Goal: Register for event/course

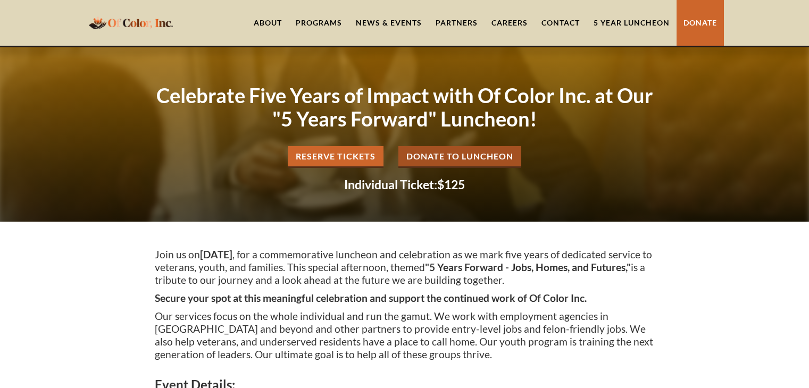
scroll to position [388, 0]
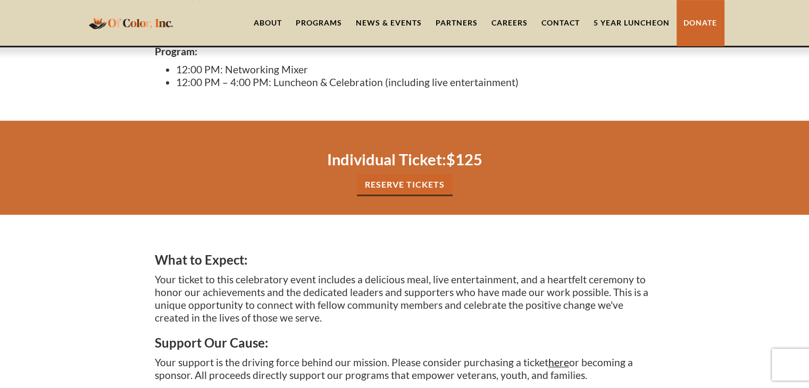
click at [429, 191] on link "Reserve tickets" at bounding box center [405, 186] width 96 height 22
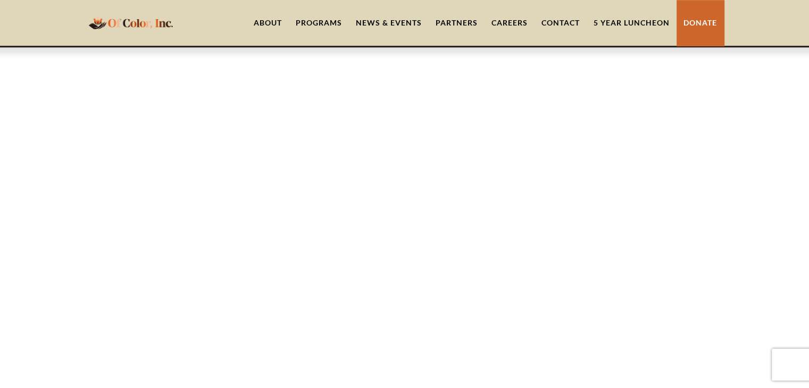
scroll to position [884, 0]
click at [696, 18] on link "Donate" at bounding box center [700, 23] width 47 height 46
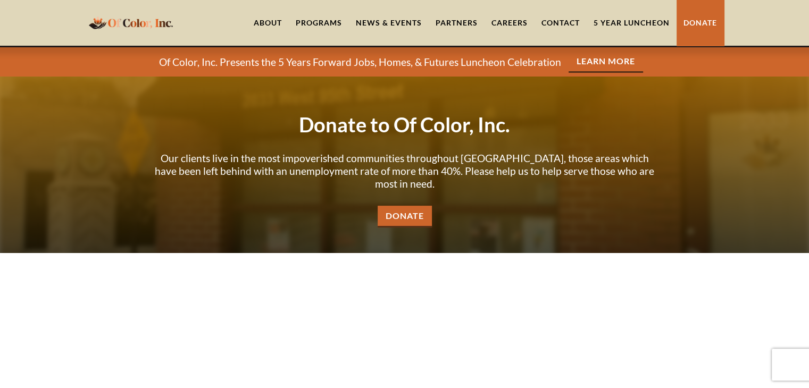
click at [413, 206] on link "Donate" at bounding box center [405, 217] width 54 height 22
